Goal: Information Seeking & Learning: Learn about a topic

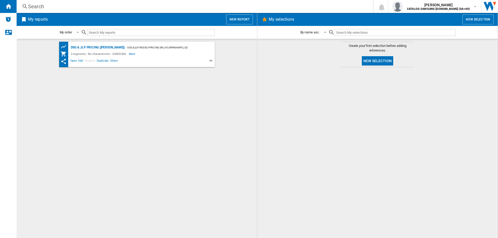
click at [72, 6] on div "Search" at bounding box center [194, 6] width 332 height 7
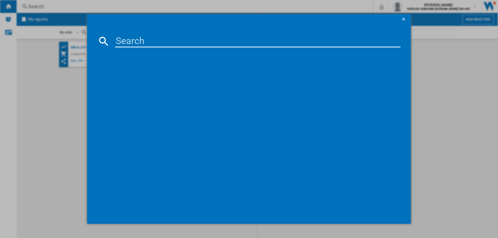
click at [135, 43] on input at bounding box center [257, 41] width 285 height 12
type input "rs80f64kef"
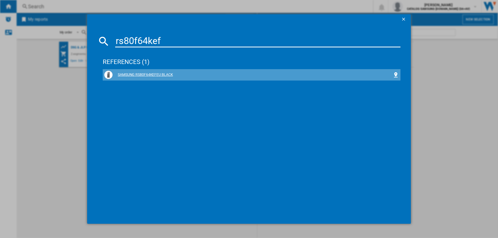
click at [167, 72] on div "SAMSUNG RS80F64KEFEU BLACK" at bounding box center [251, 75] width 295 height 8
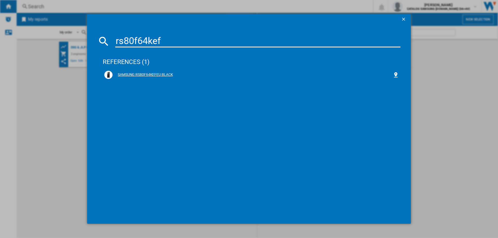
click at [160, 77] on div "SAMSUNG RS80F64KEFEU BLACK" at bounding box center [253, 74] width 280 height 5
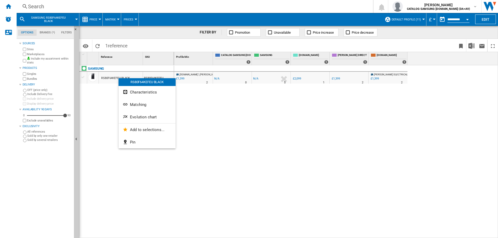
click at [131, 115] on span "Evolution chart" at bounding box center [143, 117] width 27 height 5
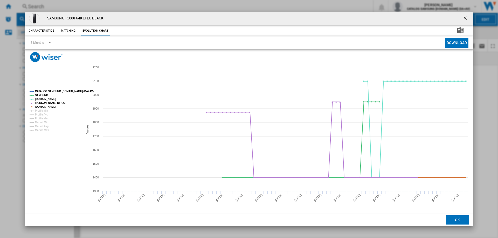
click at [465, 16] on ng-md-icon "getI18NText('BUTTONS.CLOSE_DIALOG')" at bounding box center [466, 19] width 6 height 6
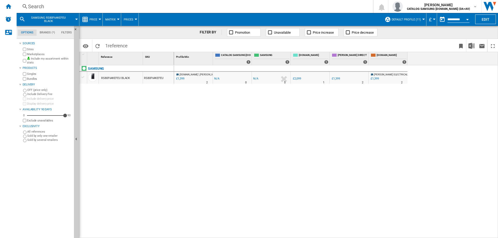
click at [400, 19] on span "Default profile (11)" at bounding box center [406, 19] width 29 height 3
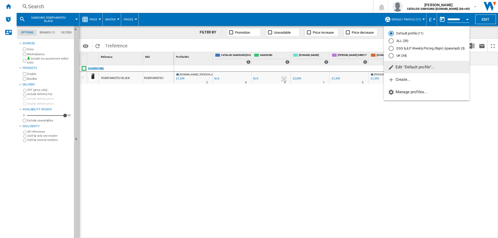
click at [392, 39] on div "ALL (29)" at bounding box center [391, 40] width 5 height 5
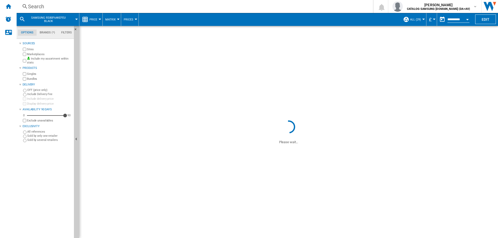
click at [200, 114] on div "[DOMAIN_NAME] : [PERSON_NAME] ELECTRICAL -1.0 % £1,399 % N/A 2 [DOMAIN_NAME] : …" at bounding box center [336, 151] width 324 height 173
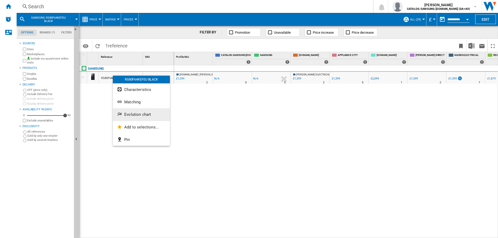
click at [134, 112] on button "Evolution chart" at bounding box center [141, 114] width 57 height 12
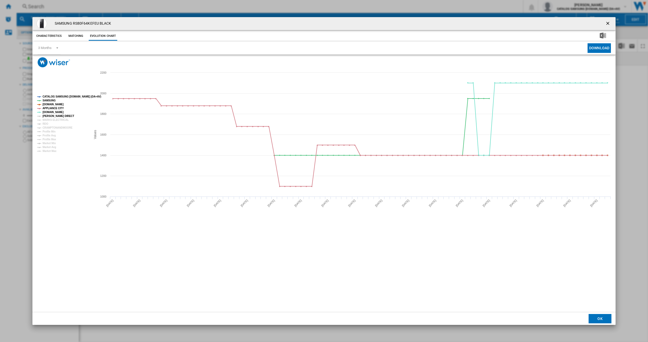
click at [49, 115] on tspan "[PERSON_NAME] DIRECT" at bounding box center [59, 116] width 32 height 3
click at [47, 119] on tspan "MARKS ELECTRICAL" at bounding box center [56, 120] width 26 height 3
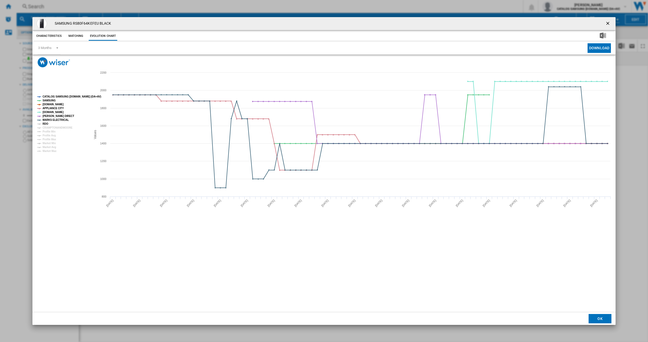
click at [46, 123] on tspan "RDO" at bounding box center [46, 123] width 6 height 3
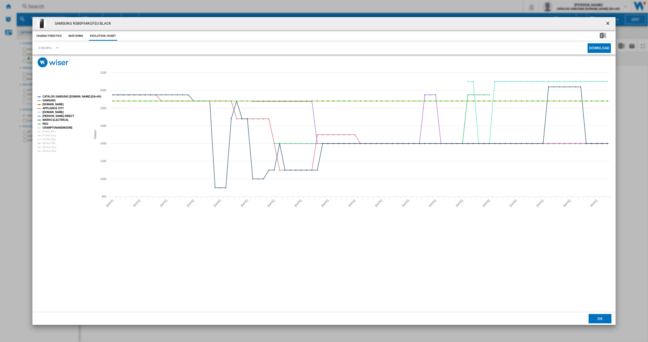
click at [46, 127] on tspan "CRAMPTONANDMOORE" at bounding box center [58, 127] width 30 height 3
